Goal: Task Accomplishment & Management: Manage account settings

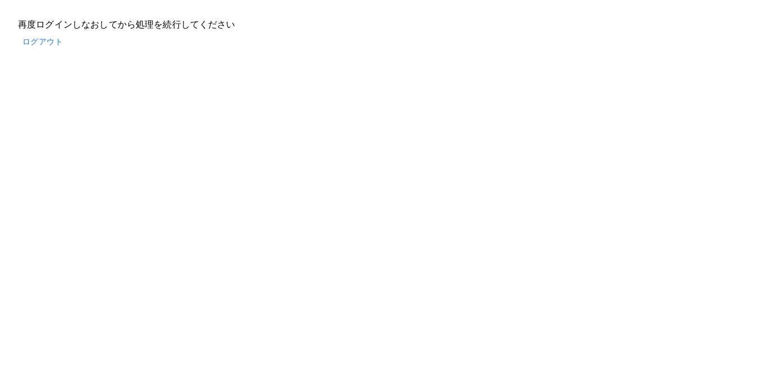
click at [47, 42] on button "ログアウト" at bounding box center [42, 41] width 49 height 21
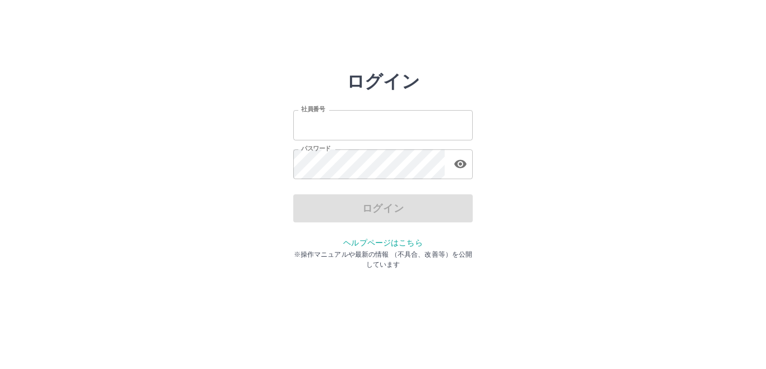
type input "*******"
click at [358, 205] on div "ログイン" at bounding box center [383, 208] width 180 height 28
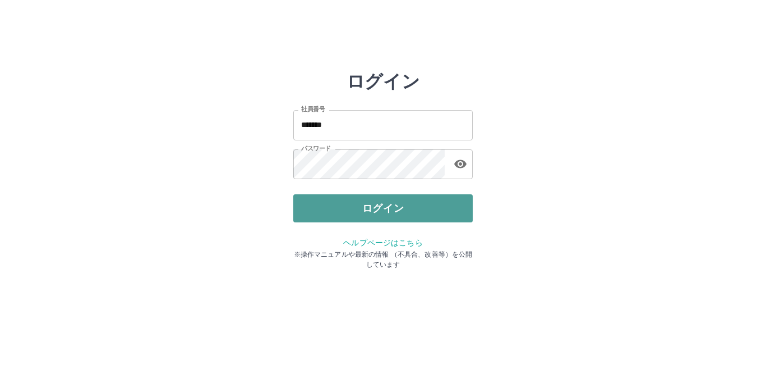
click at [357, 205] on button "ログイン" at bounding box center [383, 208] width 180 height 28
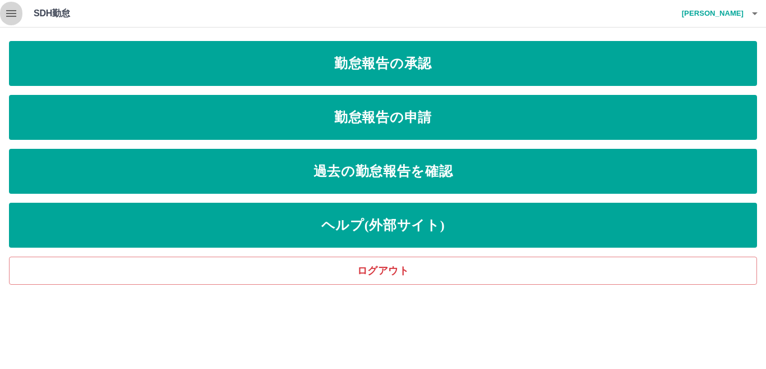
click at [15, 18] on icon "button" at bounding box center [10, 13] width 13 height 13
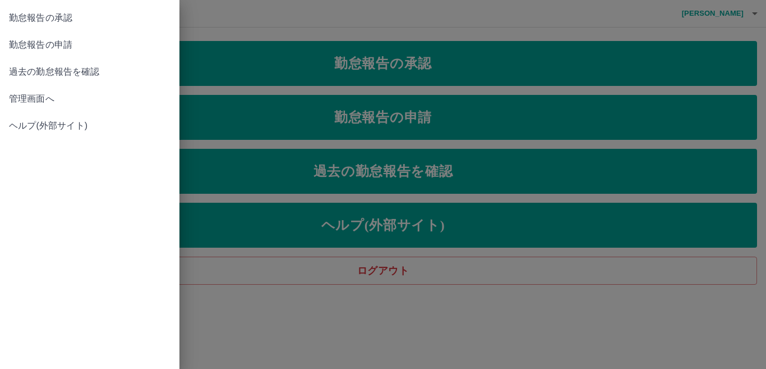
click at [22, 99] on span "管理画面へ" at bounding box center [90, 98] width 162 height 13
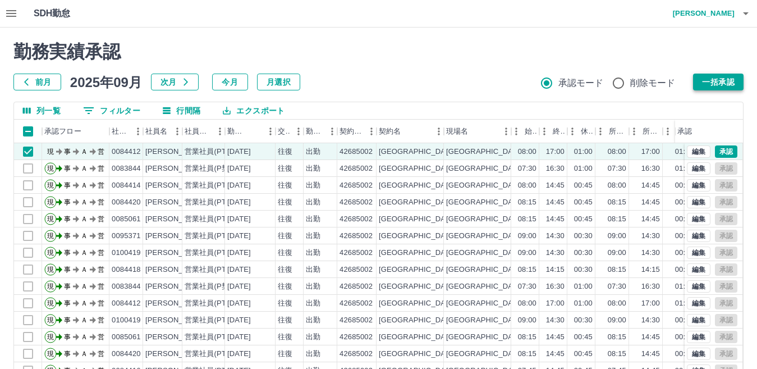
click at [730, 82] on button "一括承認" at bounding box center [718, 81] width 50 height 17
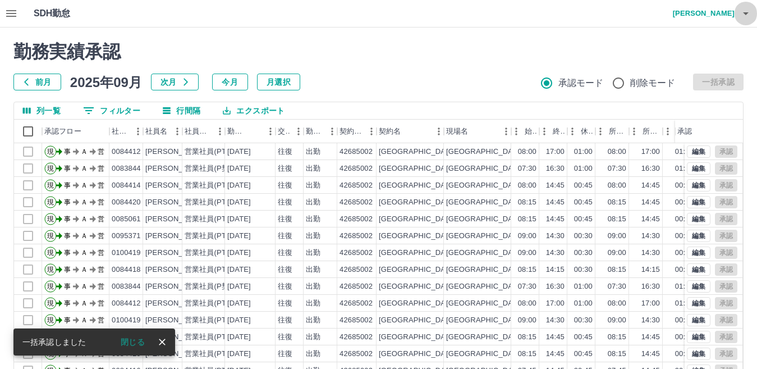
click at [746, 13] on icon "button" at bounding box center [746, 13] width 6 height 3
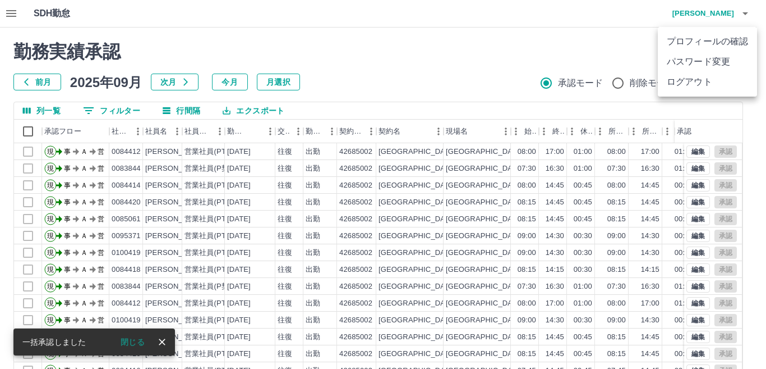
click at [701, 79] on li "ログアウト" at bounding box center [707, 82] width 99 height 20
